Goal: Information Seeking & Learning: Check status

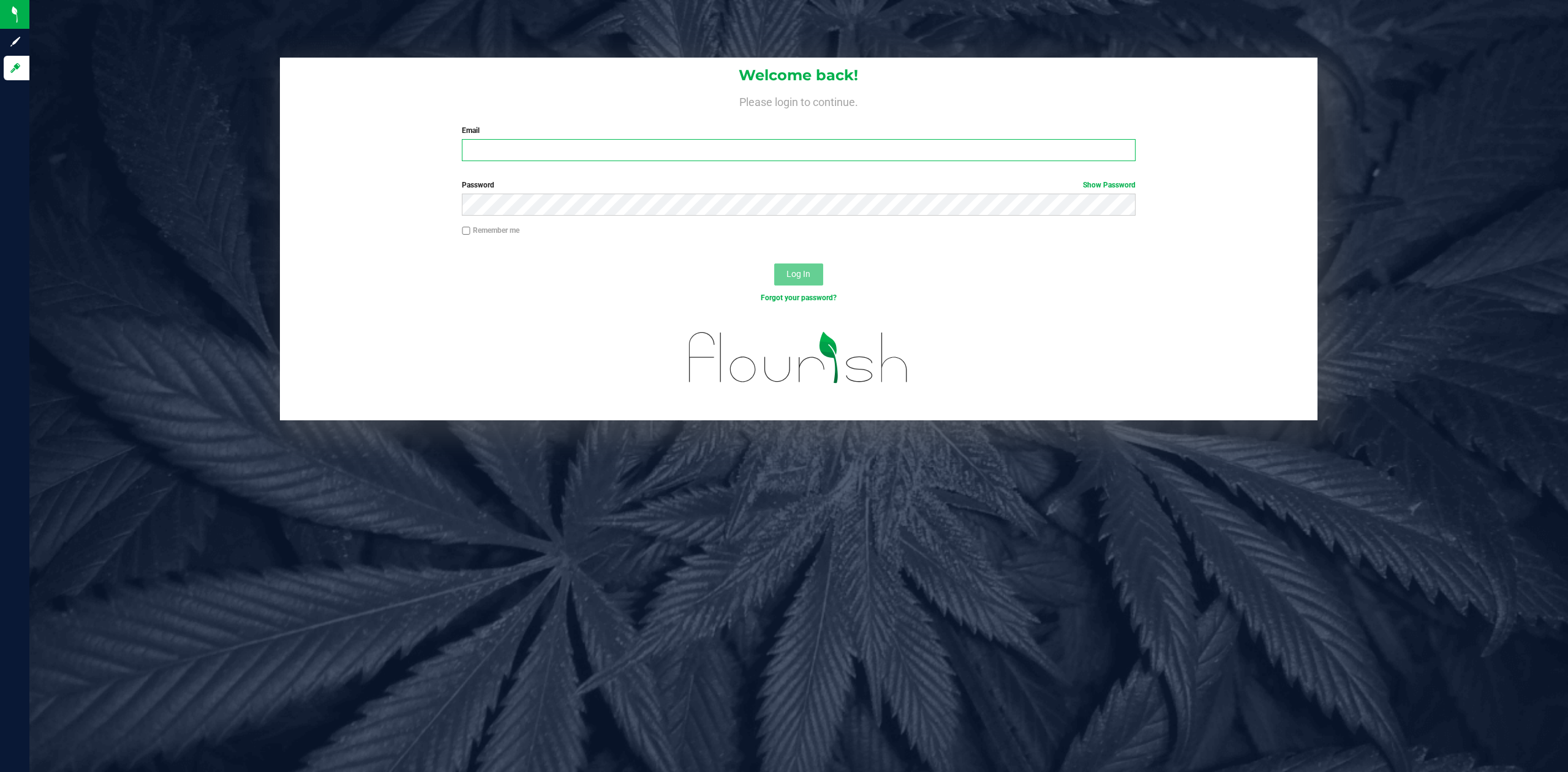
type input "p.mello@theraplant.com"
click at [795, 270] on span "Log In" at bounding box center [798, 274] width 24 height 10
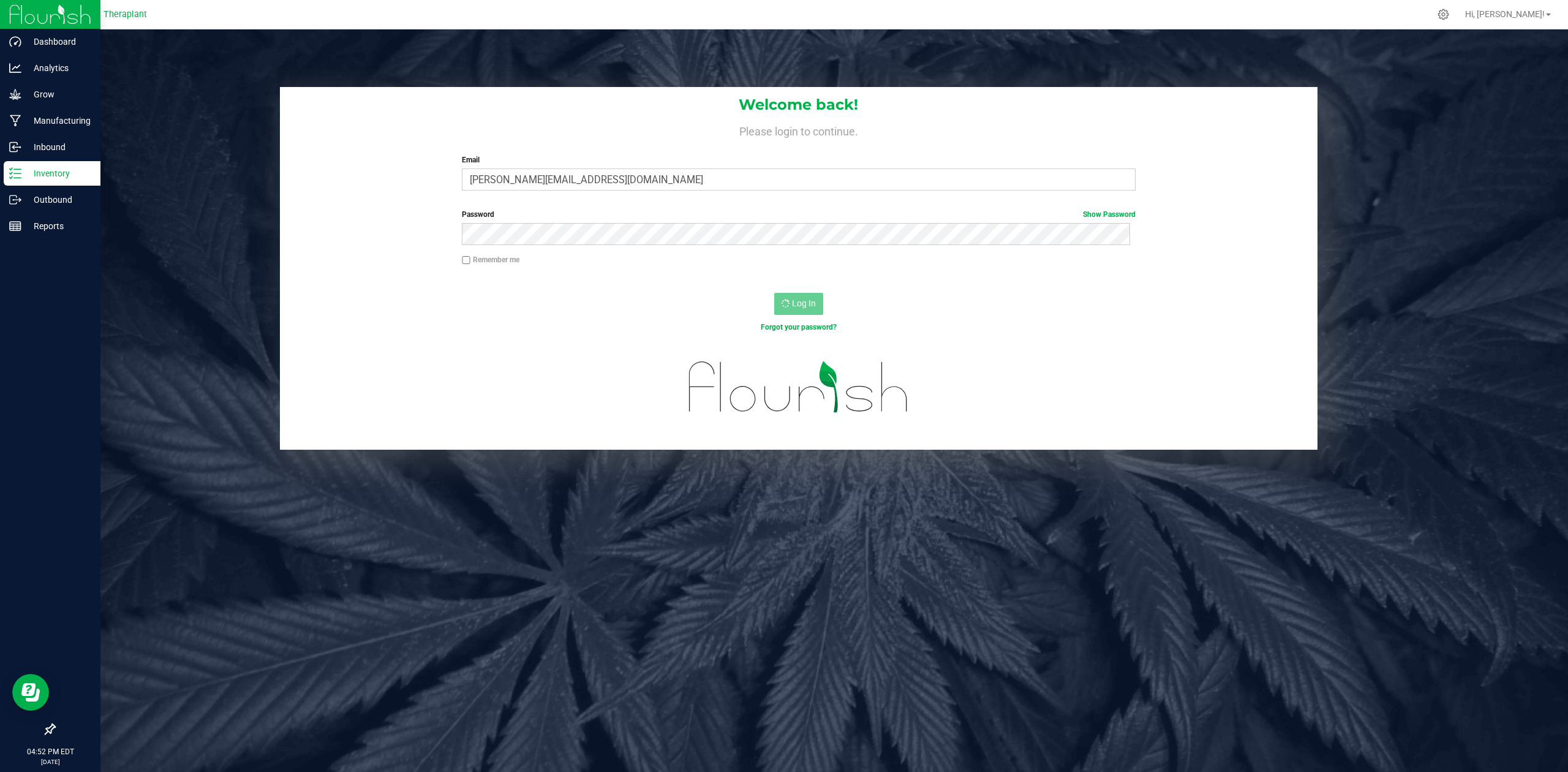
click at [20, 169] on line at bounding box center [18, 169] width 7 height 0
click at [30, 167] on p "Inventory" at bounding box center [58, 173] width 73 height 14
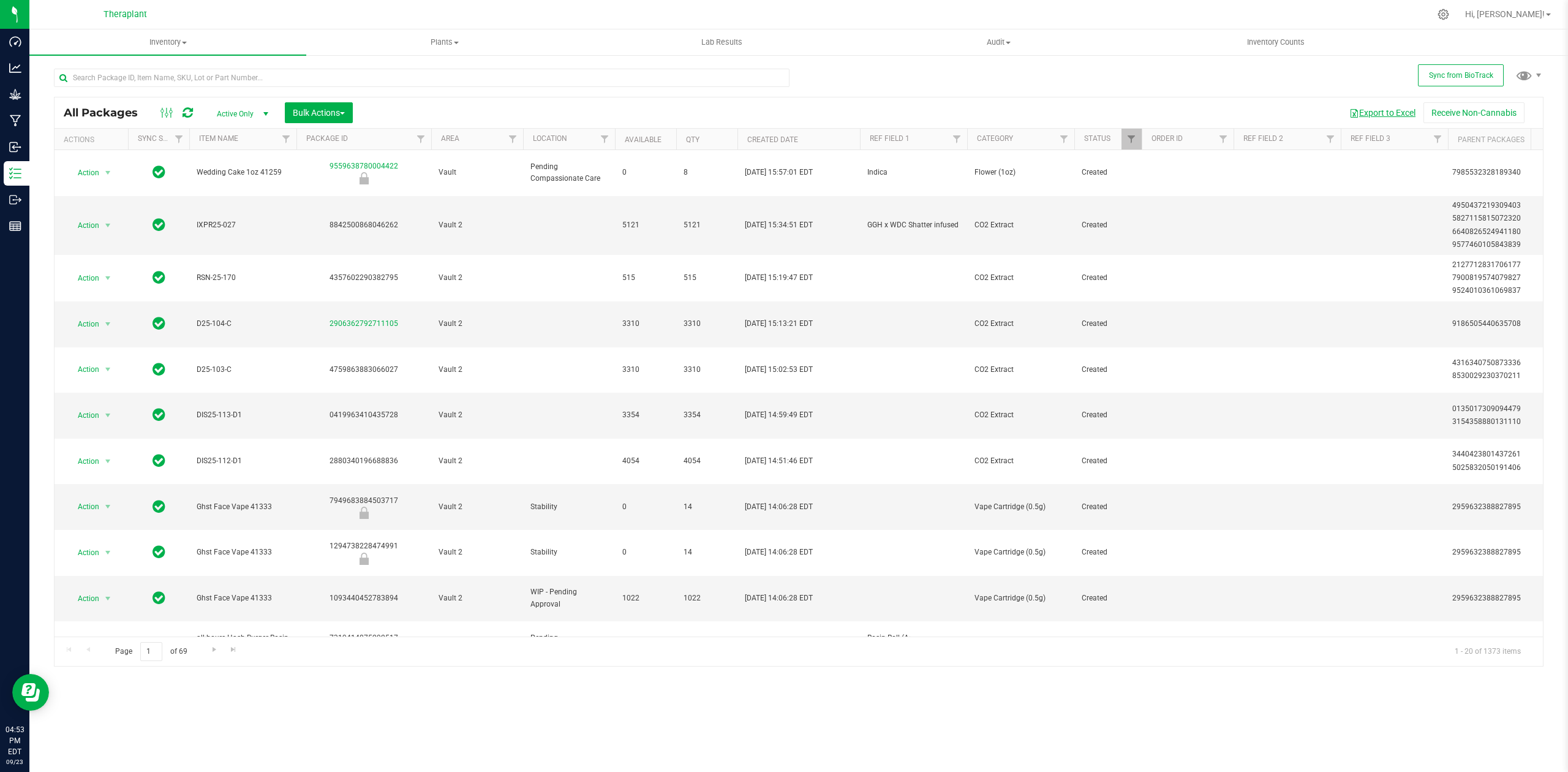
click at [1388, 114] on button "Export to Excel" at bounding box center [1383, 113] width 82 height 21
click at [375, 77] on input "text" at bounding box center [422, 78] width 736 height 19
click at [248, 79] on input "text" at bounding box center [422, 78] width 736 height 19
type input "41318"
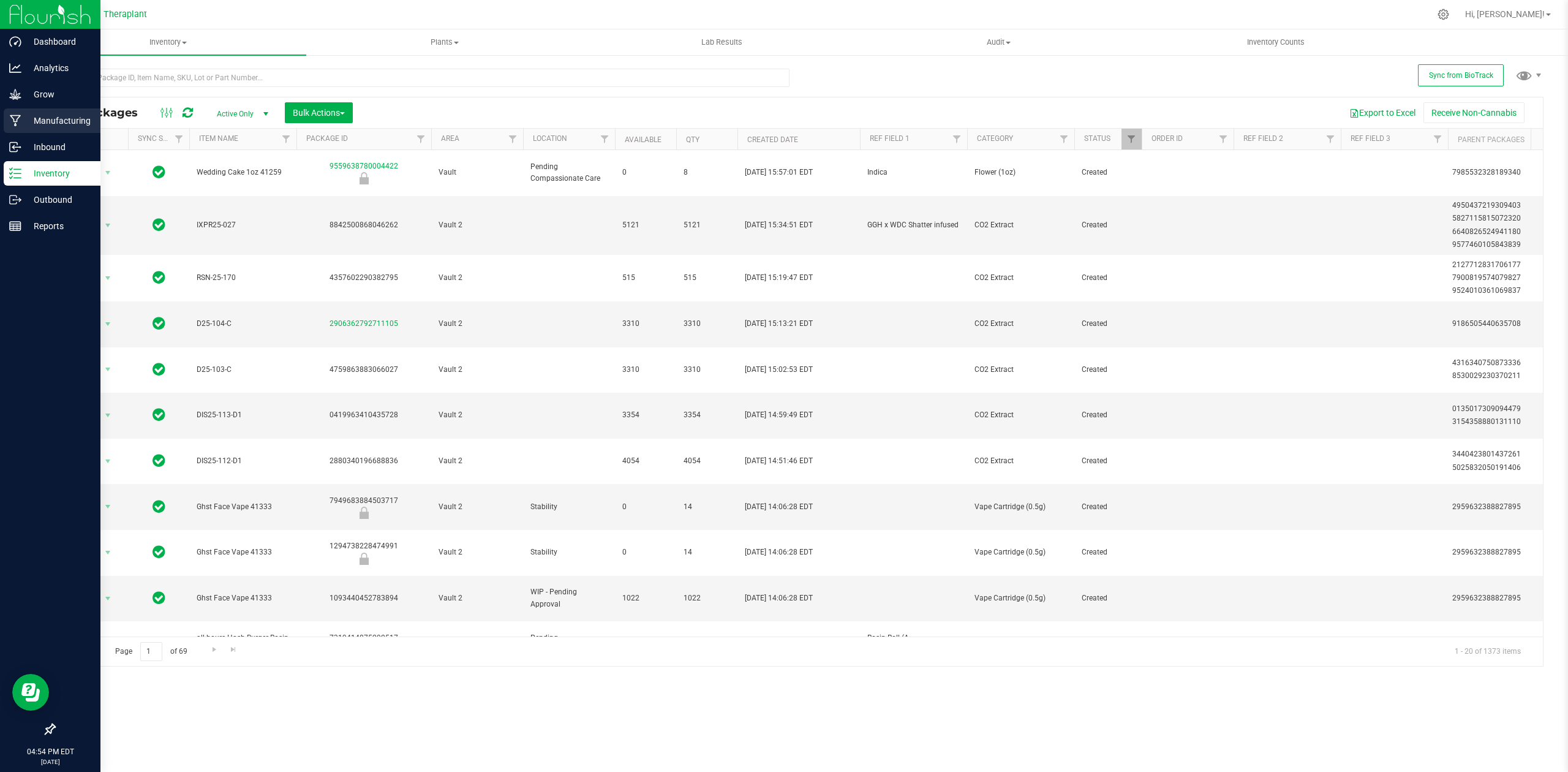
click at [31, 117] on p "Manufacturing" at bounding box center [58, 120] width 73 height 14
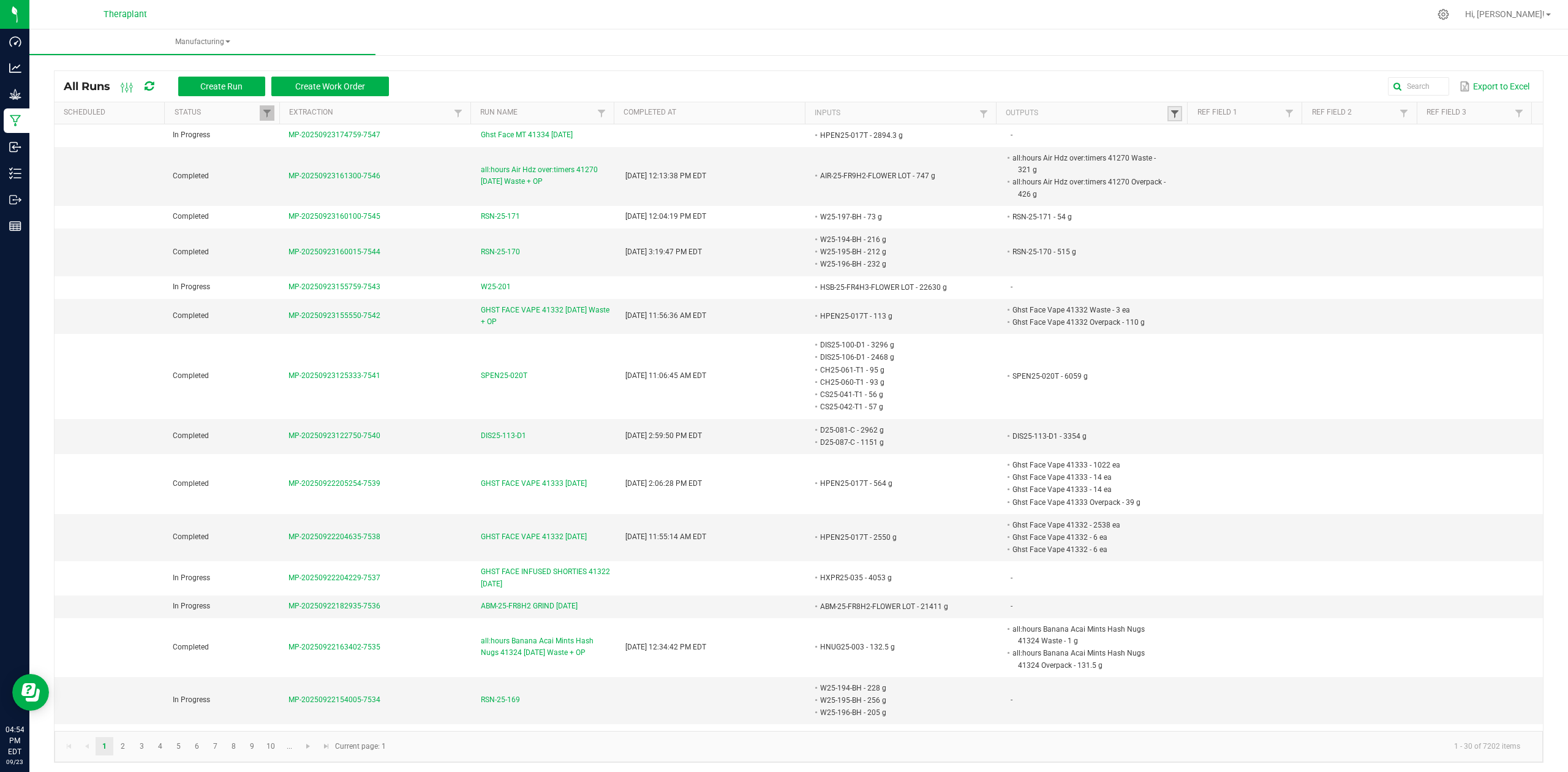
click at [1170, 111] on span at bounding box center [1175, 114] width 10 height 10
click at [1210, 145] on input "text" at bounding box center [1228, 138] width 126 height 19
type input "41318"
click button "Filter" at bounding box center [1261, 170] width 61 height 27
